Goal: Task Accomplishment & Management: Use online tool/utility

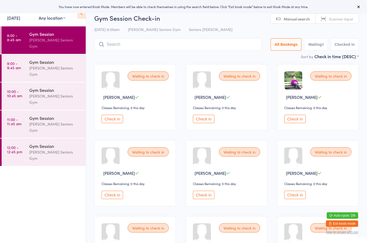
click at [334, 17] on span "Scanner input" at bounding box center [341, 18] width 24 height 5
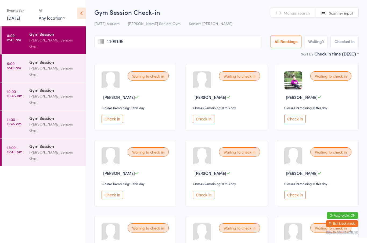
type input "11091952"
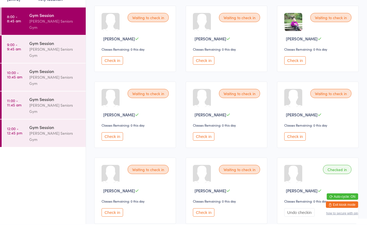
scroll to position [52, 0]
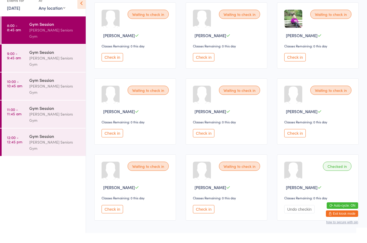
click at [205, 215] on button "Check in" at bounding box center [204, 219] width 22 height 8
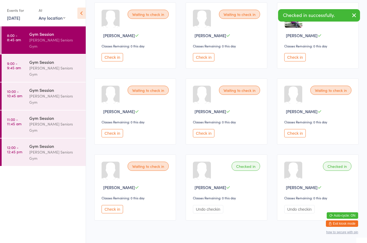
click at [210, 137] on button "Check in" at bounding box center [204, 133] width 22 height 8
click at [205, 136] on button "Check in" at bounding box center [204, 133] width 22 height 8
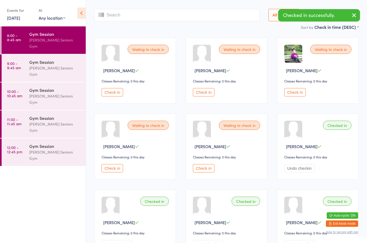
scroll to position [26, 0]
click at [298, 90] on div "Waiting to check in [PERSON_NAME] Classes Remaining: 0 this day Check in" at bounding box center [318, 71] width 82 height 66
click at [298, 93] on button "Check in" at bounding box center [296, 92] width 22 height 8
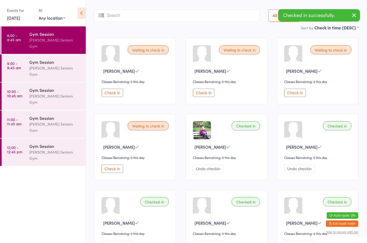
click at [116, 97] on button "Check in" at bounding box center [113, 92] width 22 height 8
click at [111, 92] on button "Check in" at bounding box center [113, 92] width 22 height 8
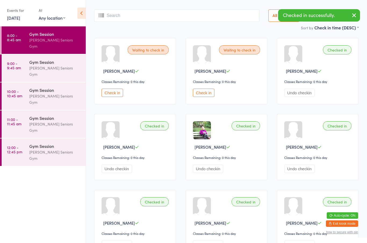
click at [158, 15] on input "search" at bounding box center [176, 15] width 165 height 12
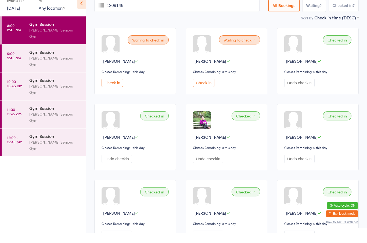
type input "12091496"
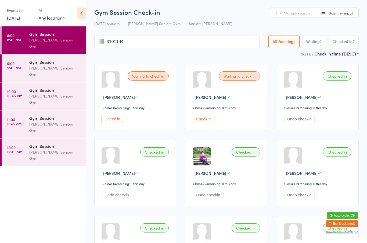
type input "31011942"
type input "26031948"
type input "27101945"
type input "20071943"
click at [115, 121] on button "Check in" at bounding box center [113, 119] width 22 height 8
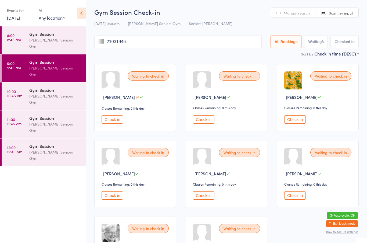
type input "21031946"
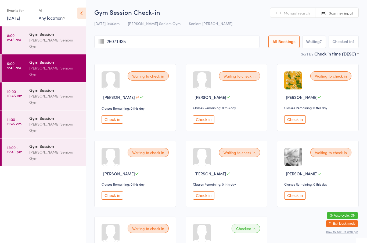
type input "25071935"
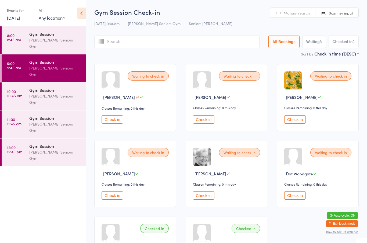
click at [116, 123] on button "Check in" at bounding box center [113, 119] width 22 height 8
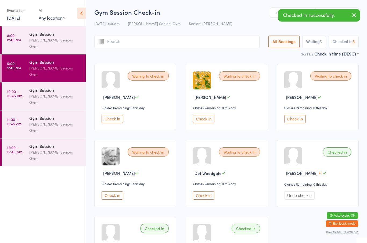
click at [117, 123] on button "Check in" at bounding box center [113, 119] width 22 height 8
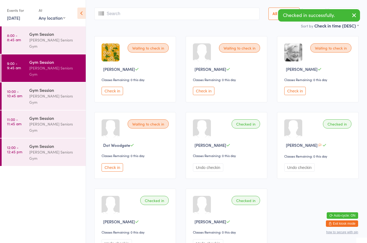
scroll to position [33, 0]
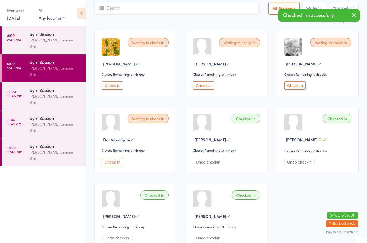
click at [120, 165] on button "Check in" at bounding box center [113, 162] width 22 height 8
click at [157, 10] on input "search" at bounding box center [176, 8] width 165 height 12
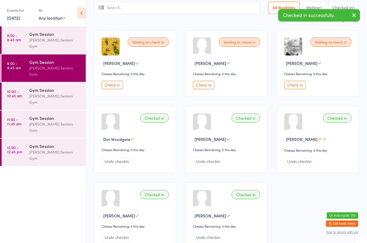
scroll to position [33, 0]
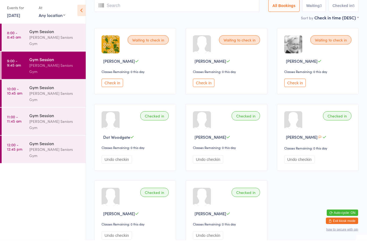
click at [112, 83] on button "Check in" at bounding box center [113, 85] width 22 height 8
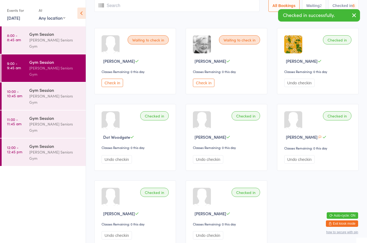
click at [108, 86] on button "Check in" at bounding box center [113, 83] width 22 height 8
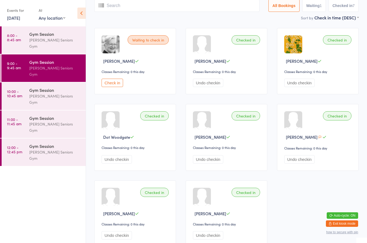
click at [125, 6] on input "search" at bounding box center [176, 5] width 165 height 12
type input "15051952"
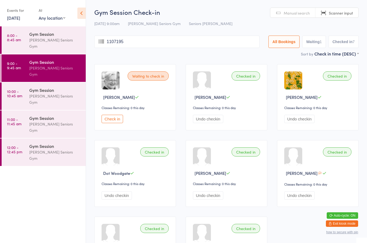
type input "11071955"
type input "29121955"
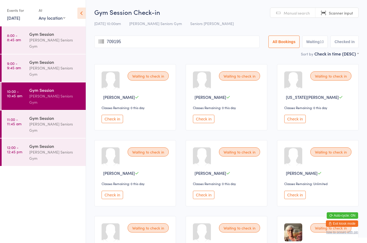
type input "7091954"
type input "1021955"
type input "13071938"
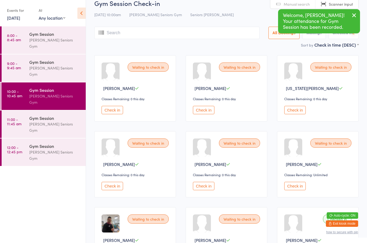
scroll to position [10, 0]
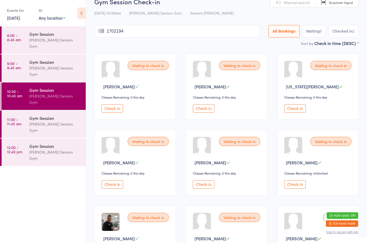
type input "17021947"
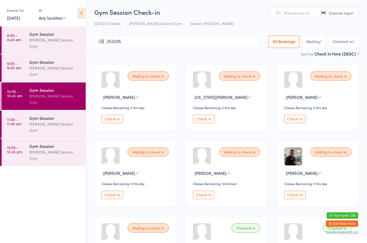
type input "2531955"
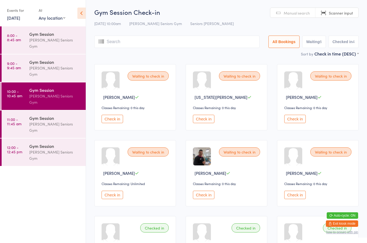
click at [105, 123] on button "Check in" at bounding box center [113, 119] width 22 height 8
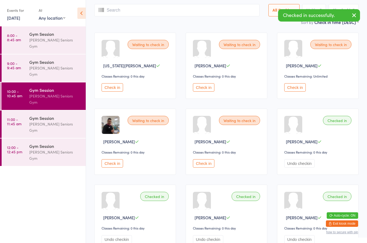
scroll to position [35, 0]
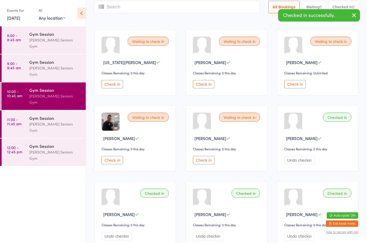
click at [299, 163] on button "Undo checkin" at bounding box center [300, 160] width 30 height 8
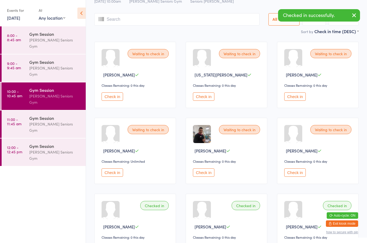
click at [180, 14] on input "search" at bounding box center [176, 19] width 165 height 12
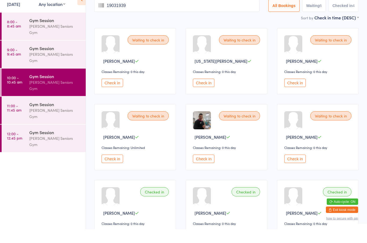
type input "19031939"
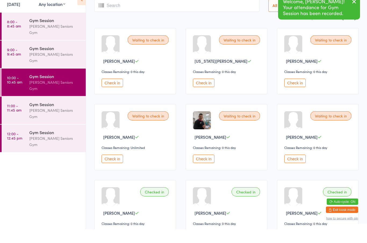
scroll to position [0, 0]
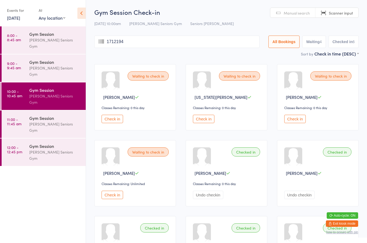
type input "17121942"
type input "13031951"
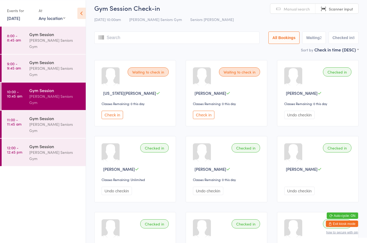
scroll to position [2, 0]
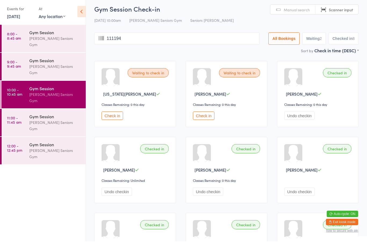
type input "1111948"
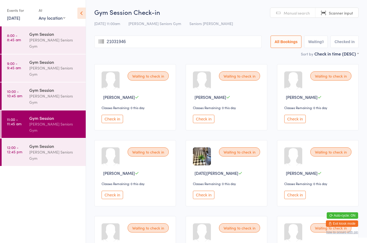
type input "210319461"
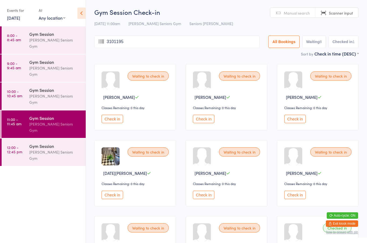
type input "31011952"
